Goal: Task Accomplishment & Management: Manage account settings

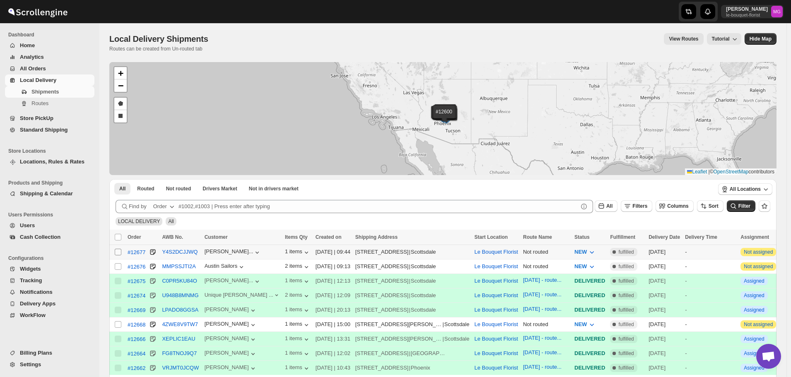
click at [115, 253] on input "Select shipment" at bounding box center [118, 252] width 7 height 7
checkbox input "true"
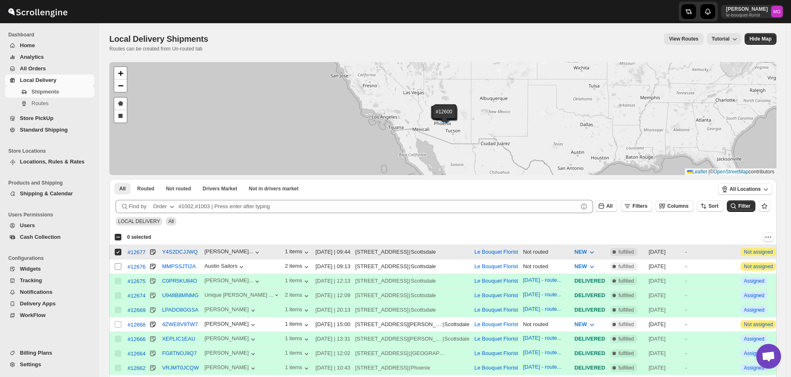
click at [120, 265] on input "Select shipment" at bounding box center [118, 266] width 7 height 7
checkbox input "true"
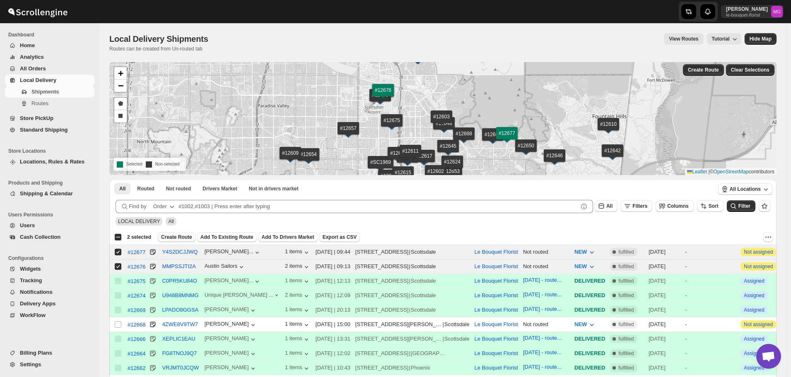
click at [179, 239] on span "Create Route" at bounding box center [176, 237] width 31 height 7
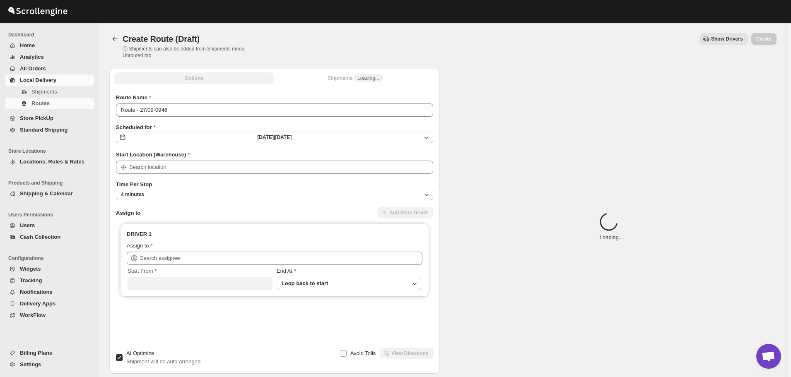
type input "Le Bouquet Florist"
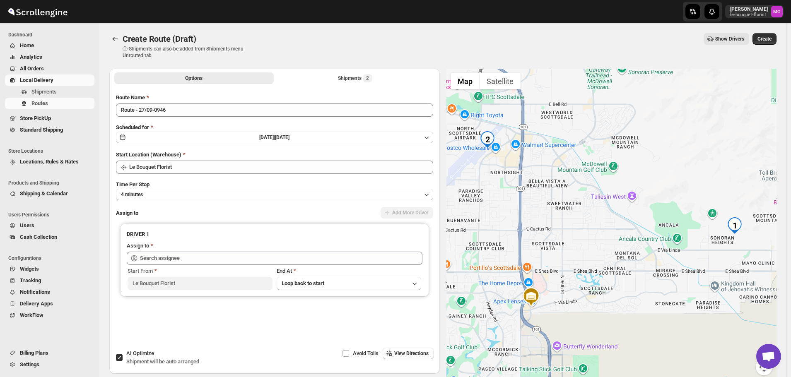
click at [160, 361] on span "Shipment will be auto arranged" at bounding box center [162, 361] width 73 height 6
click at [123, 361] on input "AI Optimize Shipment will be auto arranged" at bounding box center [119, 357] width 7 height 7
checkbox input "false"
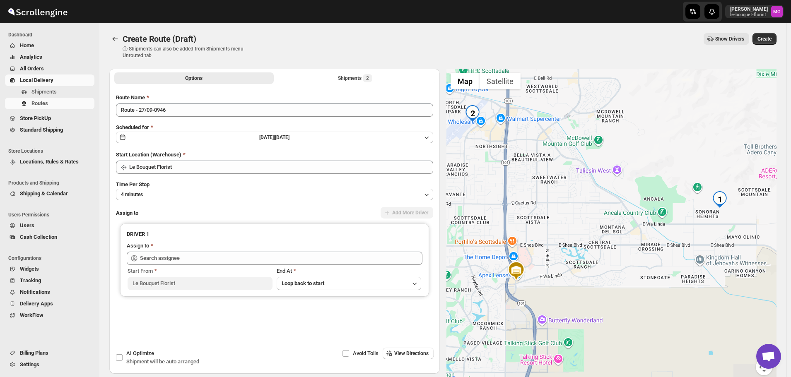
drag, startPoint x: 659, startPoint y: 256, endPoint x: 562, endPoint y: 310, distance: 110.1
click at [562, 310] on div at bounding box center [611, 227] width 330 height 317
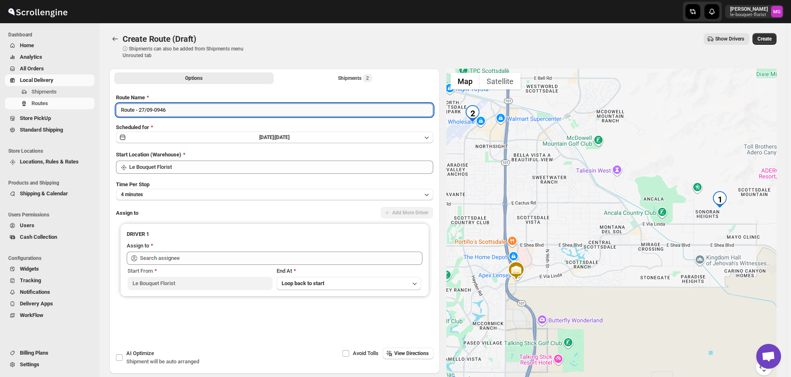
click at [197, 113] on input "Route - 27/09-0946" at bounding box center [274, 109] width 317 height 13
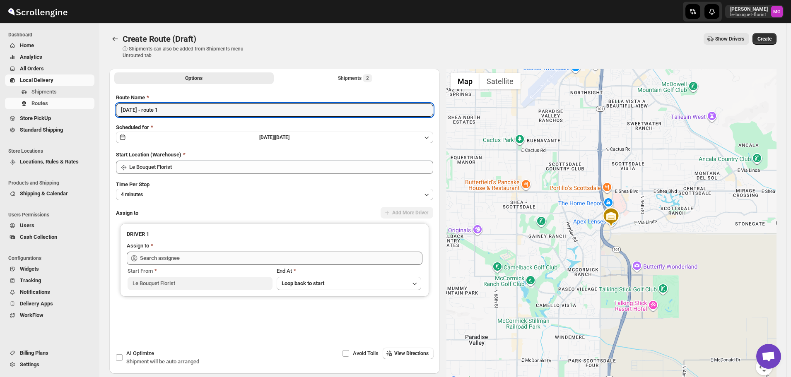
type input "[DATE] - route 1"
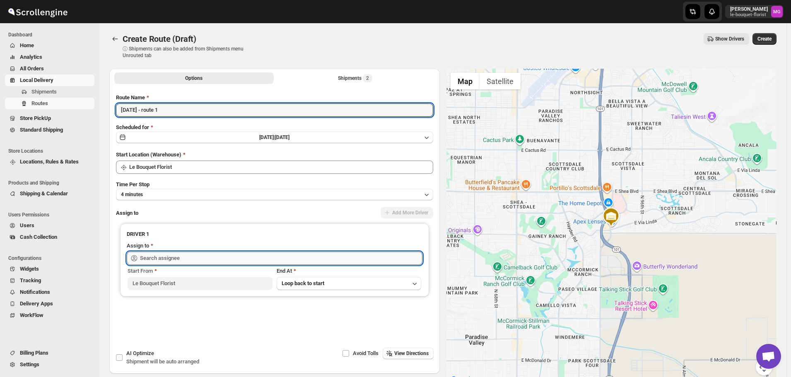
click at [169, 260] on input "text" at bounding box center [281, 258] width 282 height 13
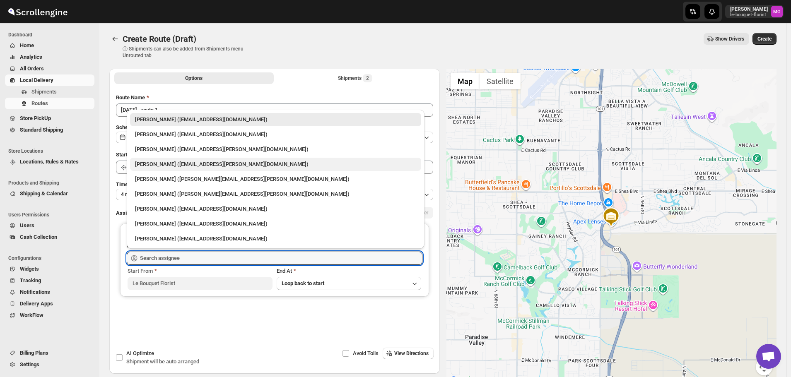
click at [170, 159] on div "[PERSON_NAME] ([EMAIL_ADDRESS][PERSON_NAME][DOMAIN_NAME])" at bounding box center [275, 164] width 291 height 13
type input "[PERSON_NAME] ([EMAIL_ADDRESS][PERSON_NAME][DOMAIN_NAME])"
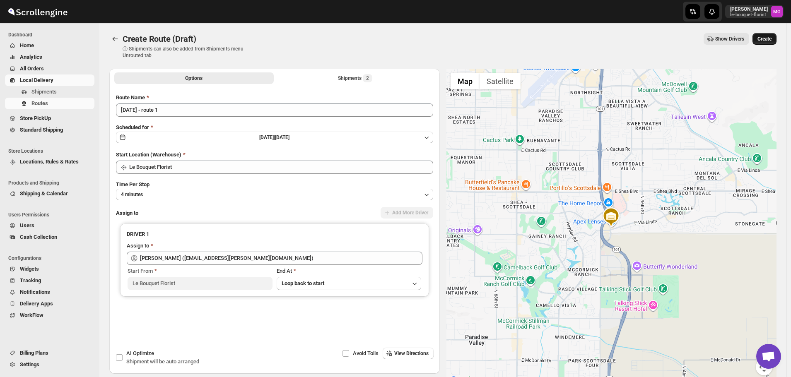
click at [772, 36] on button "Create" at bounding box center [764, 39] width 24 height 12
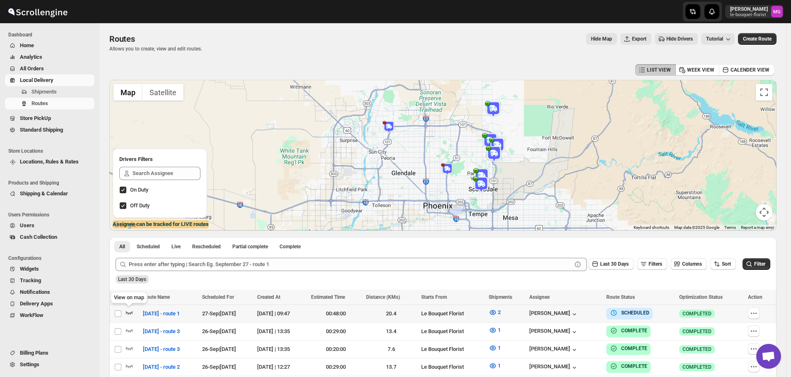
click at [131, 312] on icon "button" at bounding box center [129, 312] width 8 height 8
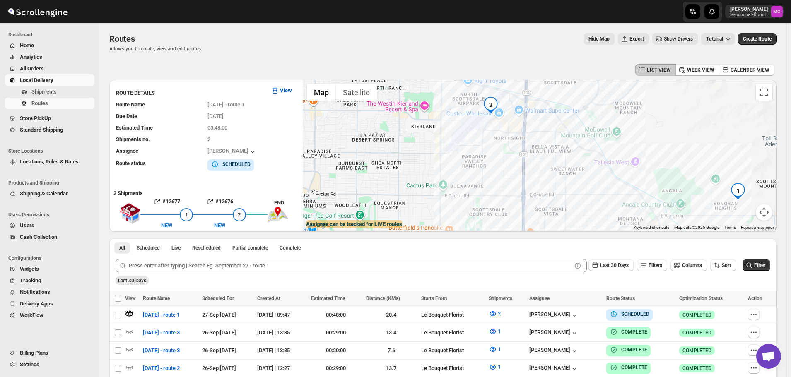
drag, startPoint x: 473, startPoint y: 130, endPoint x: 467, endPoint y: 150, distance: 21.1
click at [467, 150] on div at bounding box center [540, 155] width 474 height 151
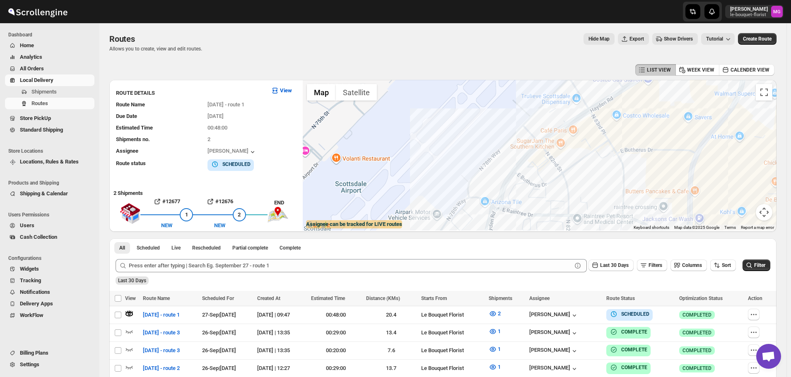
drag, startPoint x: 577, startPoint y: 151, endPoint x: 564, endPoint y: 166, distance: 19.9
click at [564, 166] on div at bounding box center [540, 155] width 474 height 151
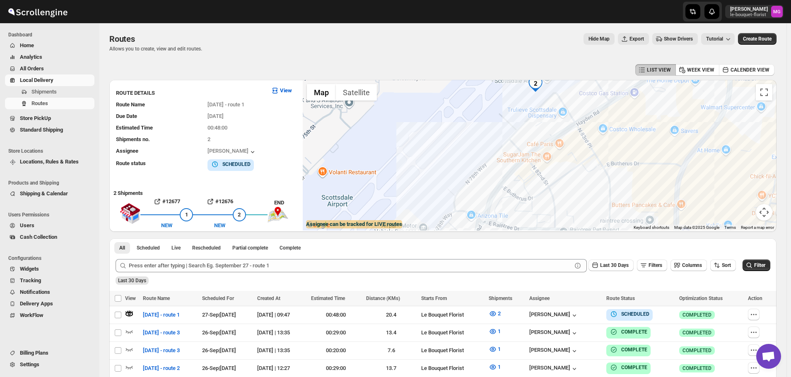
click at [502, 202] on div at bounding box center [540, 155] width 474 height 151
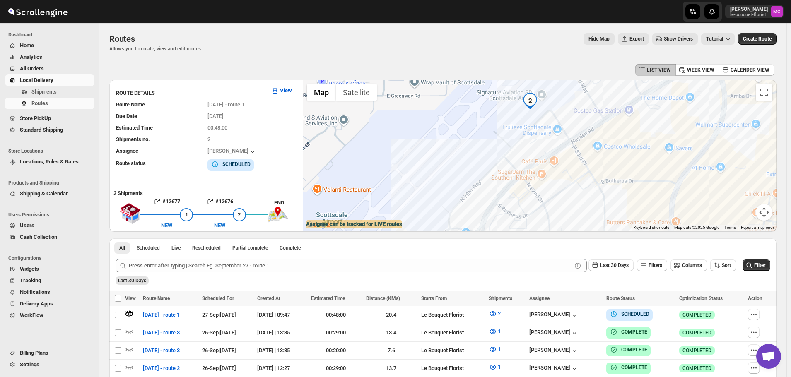
drag, startPoint x: 588, startPoint y: 137, endPoint x: 579, endPoint y: 162, distance: 26.8
click at [579, 162] on div at bounding box center [540, 155] width 474 height 151
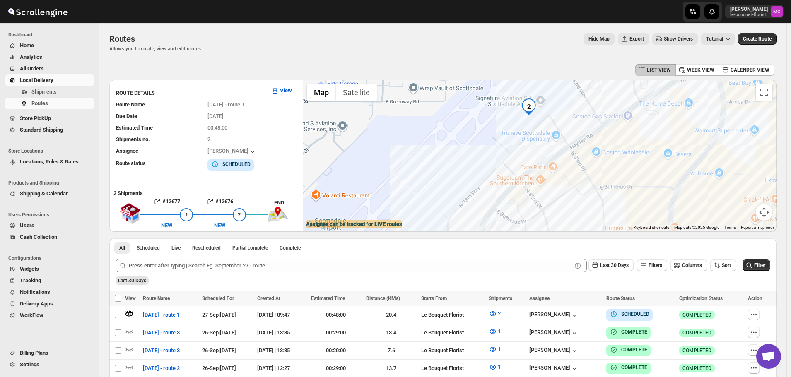
drag, startPoint x: 591, startPoint y: 158, endPoint x: 587, endPoint y: 170, distance: 13.0
click at [587, 170] on div at bounding box center [540, 155] width 474 height 151
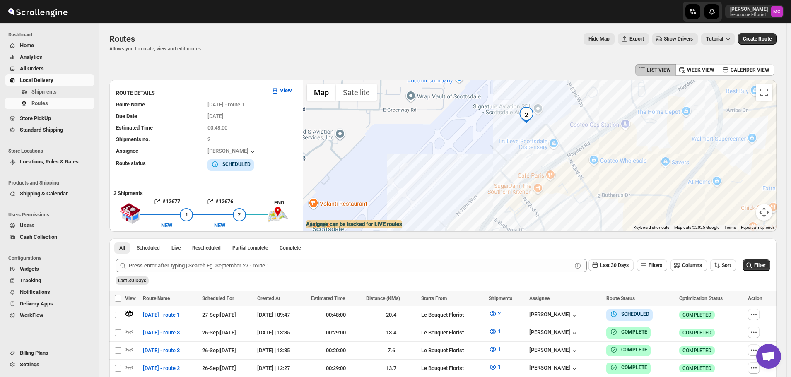
drag, startPoint x: 514, startPoint y: 116, endPoint x: 513, endPoint y: 138, distance: 21.9
click at [513, 138] on div at bounding box center [540, 155] width 474 height 151
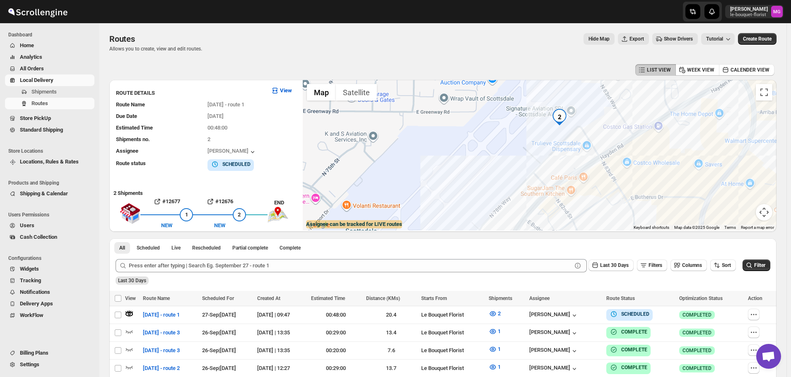
drag, startPoint x: 572, startPoint y: 193, endPoint x: 607, endPoint y: 174, distance: 39.3
click at [607, 174] on div at bounding box center [540, 155] width 474 height 151
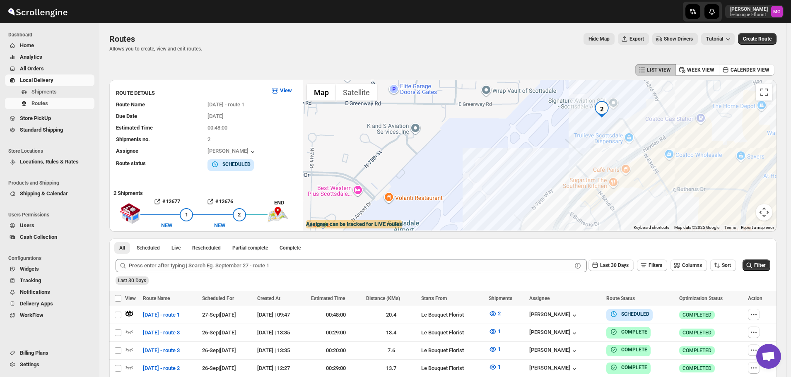
drag, startPoint x: 541, startPoint y: 206, endPoint x: 585, endPoint y: 198, distance: 44.6
click at [585, 198] on div at bounding box center [540, 155] width 474 height 151
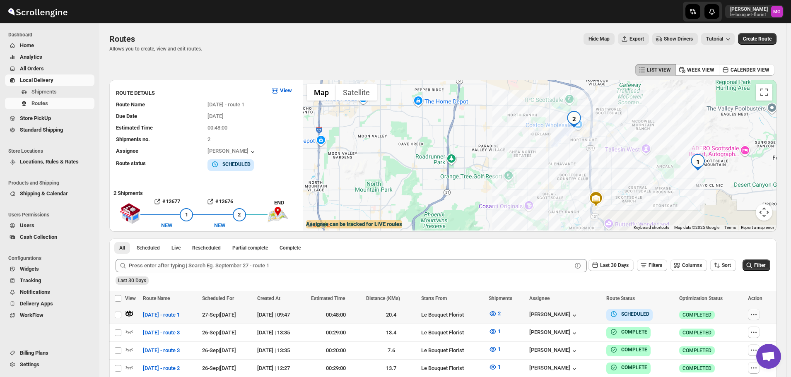
click at [754, 317] on button "button" at bounding box center [754, 315] width 12 height 12
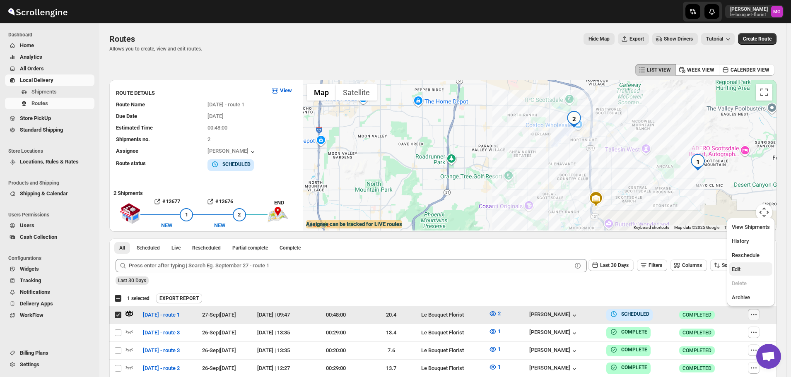
click at [750, 273] on span "Edit" at bounding box center [750, 269] width 38 height 8
checkbox input "false"
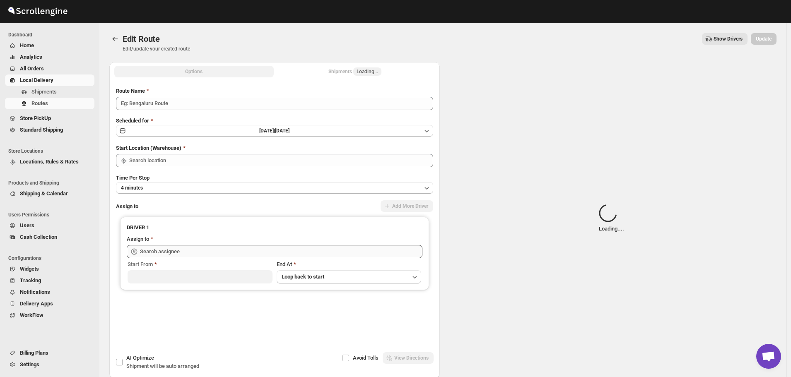
type input "[DATE] - route 1"
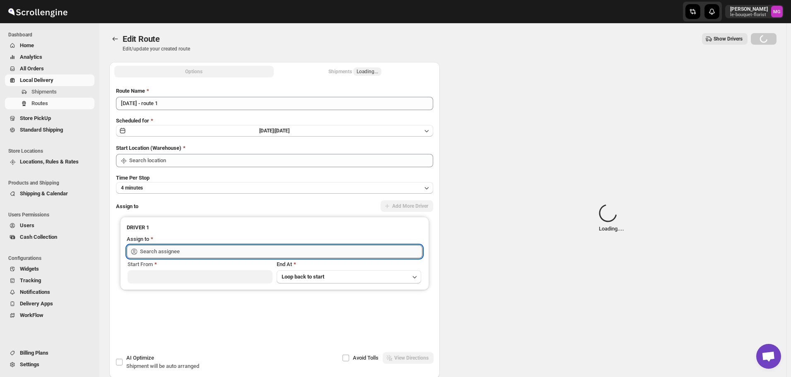
click at [165, 249] on input "text" at bounding box center [281, 251] width 282 height 13
type input "Le Bouquet Florist"
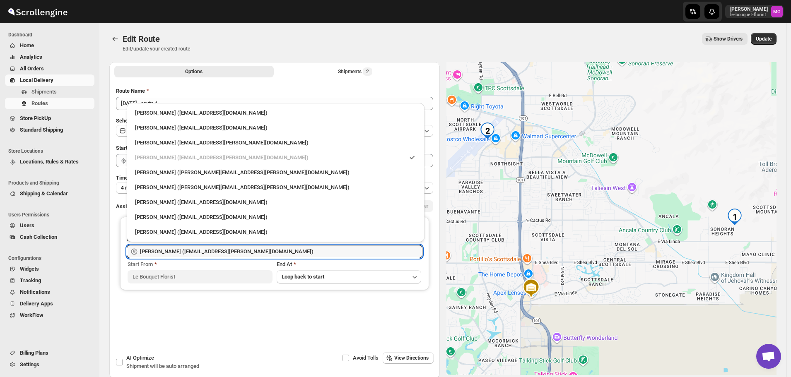
click at [172, 143] on div "[PERSON_NAME] ([EMAIL_ADDRESS][PERSON_NAME][DOMAIN_NAME])" at bounding box center [275, 143] width 281 height 8
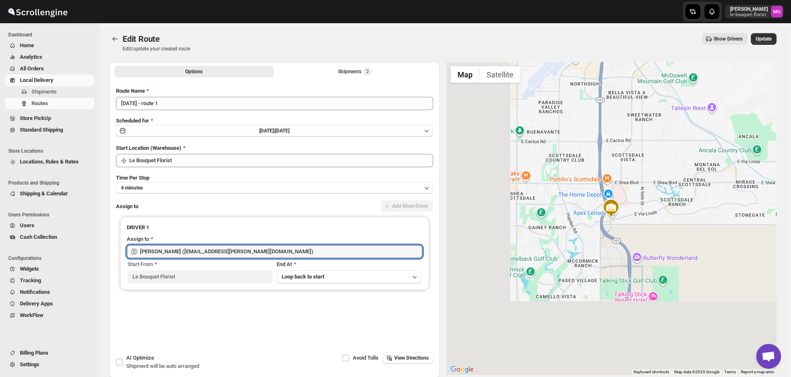
type input "[PERSON_NAME] ([EMAIL_ADDRESS][PERSON_NAME][DOMAIN_NAME])"
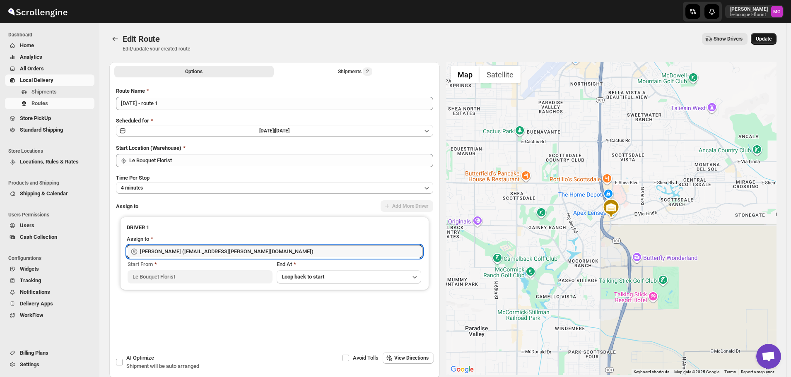
click at [767, 38] on span "Update" at bounding box center [763, 39] width 16 height 7
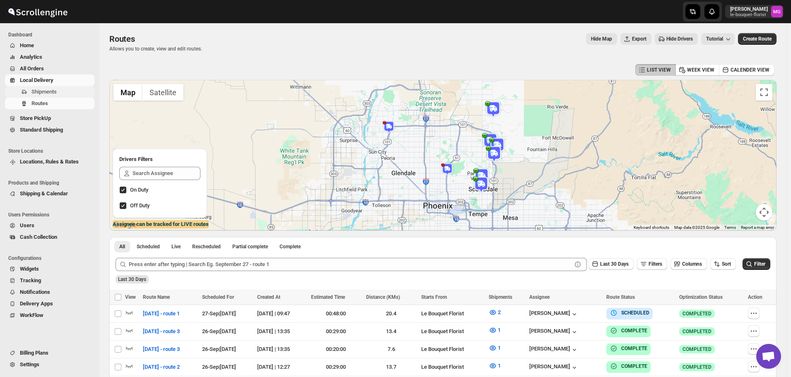
click at [48, 89] on span "Shipments" at bounding box center [43, 92] width 25 height 6
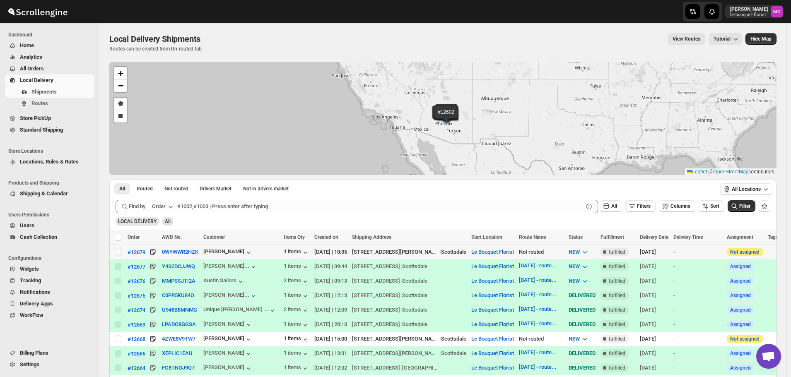
click at [119, 249] on input "Select shipment" at bounding box center [118, 252] width 7 height 7
checkbox input "true"
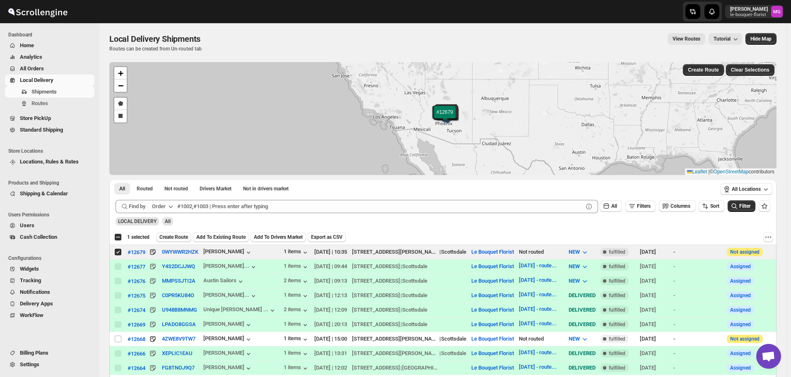
click at [180, 238] on span "Create Route" at bounding box center [173, 237] width 29 height 7
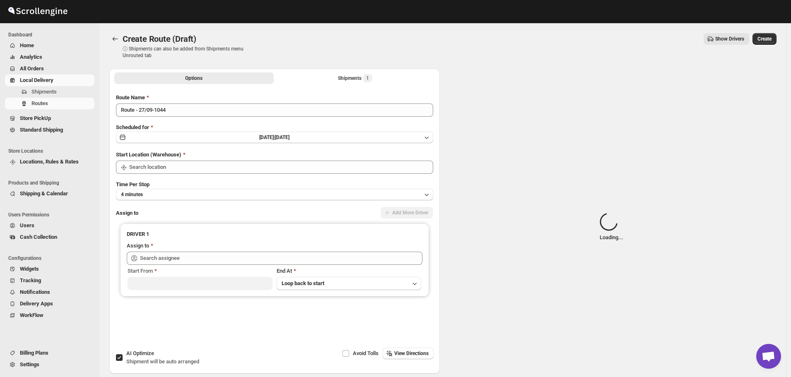
type input "Le Bouquet Florist"
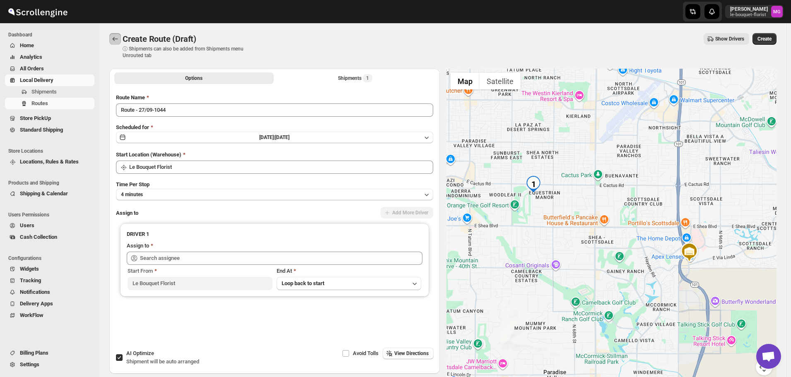
click at [117, 42] on icon "Routes" at bounding box center [115, 39] width 8 height 8
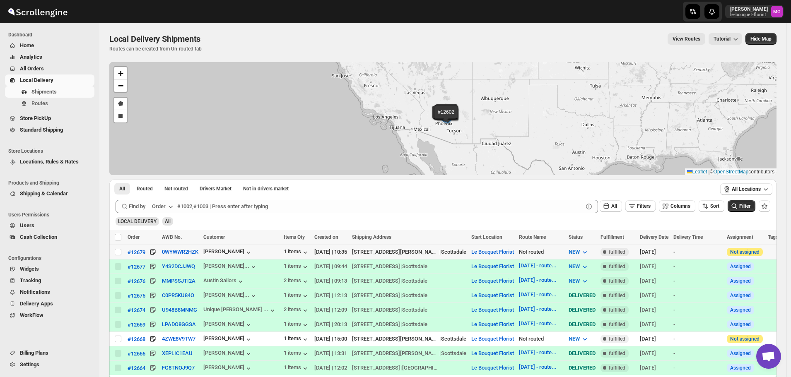
drag, startPoint x: 117, startPoint y: 252, endPoint x: 182, endPoint y: 239, distance: 66.6
click at [117, 252] on input "Select shipment" at bounding box center [118, 252] width 7 height 7
checkbox input "true"
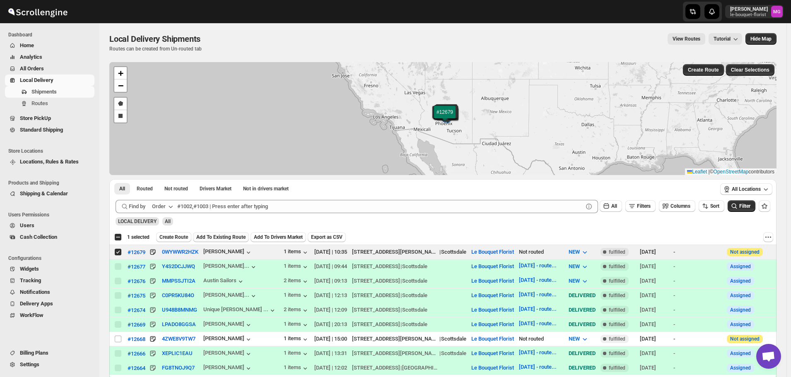
click at [236, 238] on span "Add To Existing Route" at bounding box center [220, 237] width 49 height 7
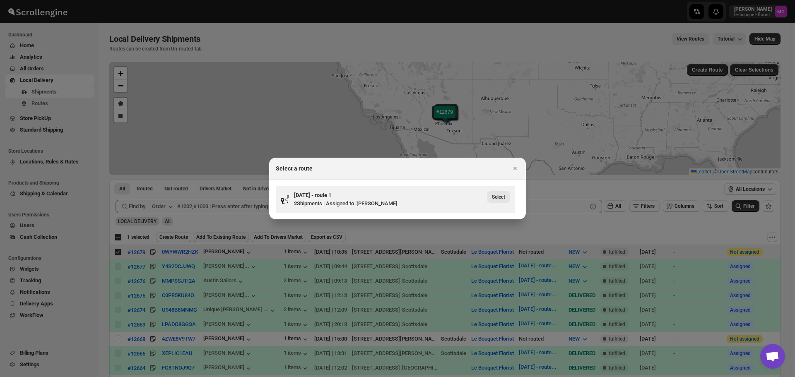
click at [495, 199] on span "Select" at bounding box center [498, 197] width 13 height 7
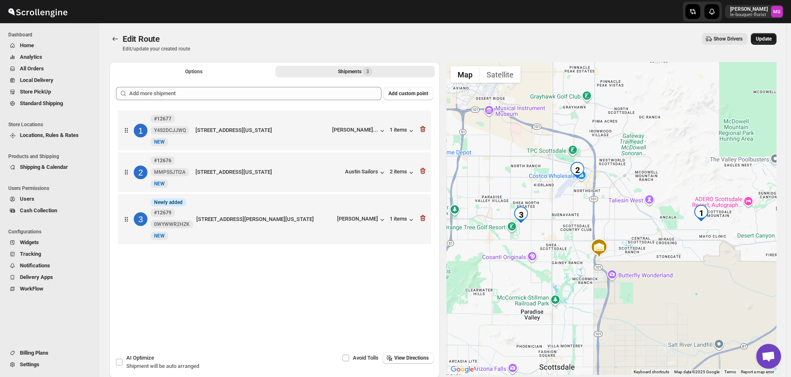
click at [771, 40] on span "Update" at bounding box center [763, 39] width 16 height 7
